Goal: Task Accomplishment & Management: Complete application form

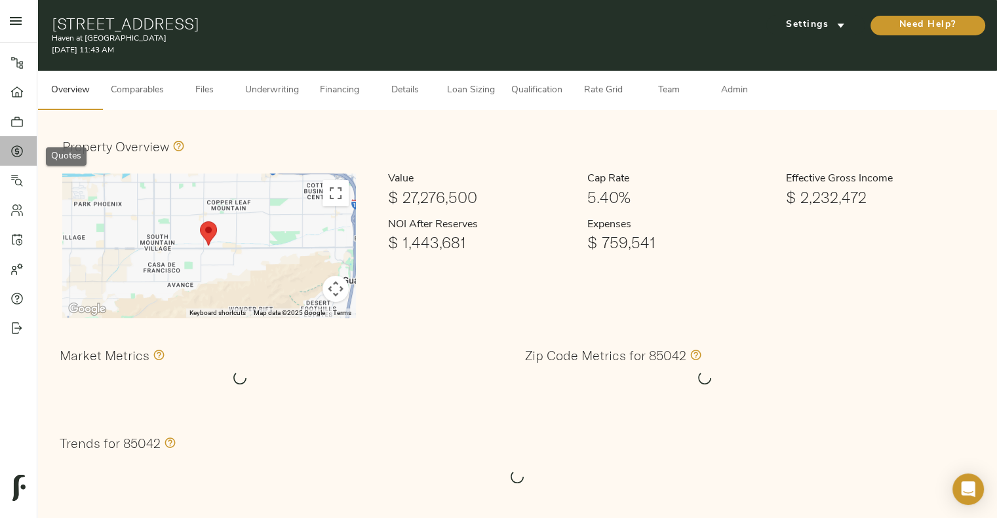
click at [24, 150] on div at bounding box center [23, 151] width 26 height 13
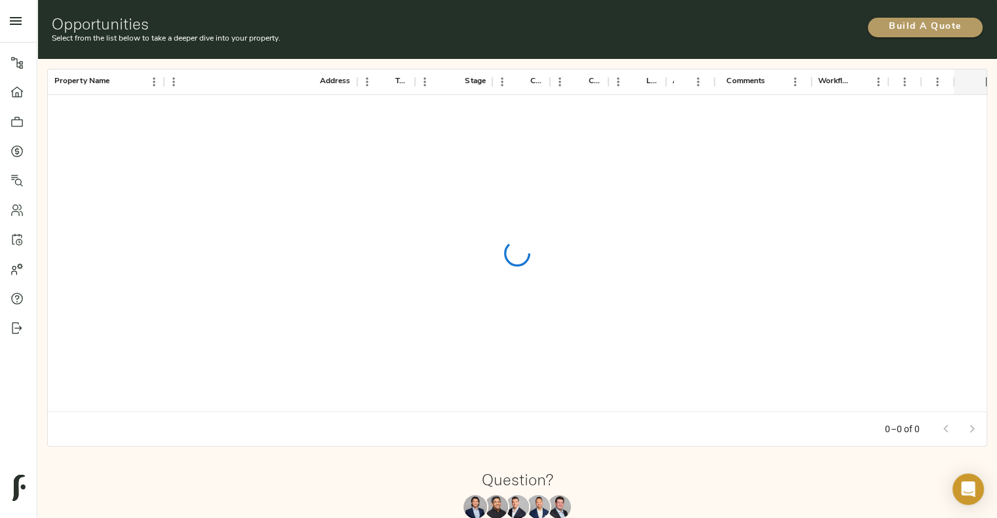
click at [901, 30] on span "Build A Quote" at bounding box center [925, 27] width 88 height 16
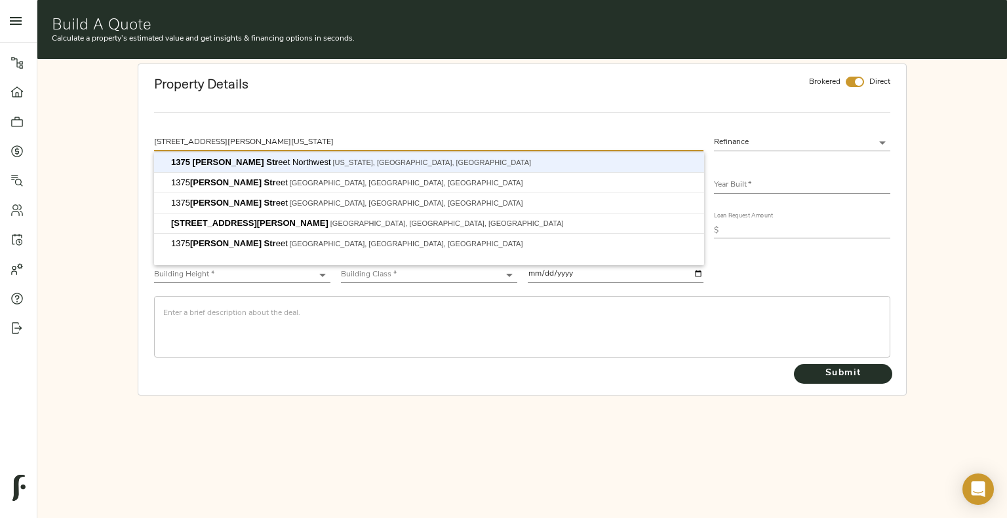
click at [794, 364] on button "Submit" at bounding box center [843, 374] width 98 height 20
type input "[STREET_ADDRESS][PERSON_NAME][US_STATE]"
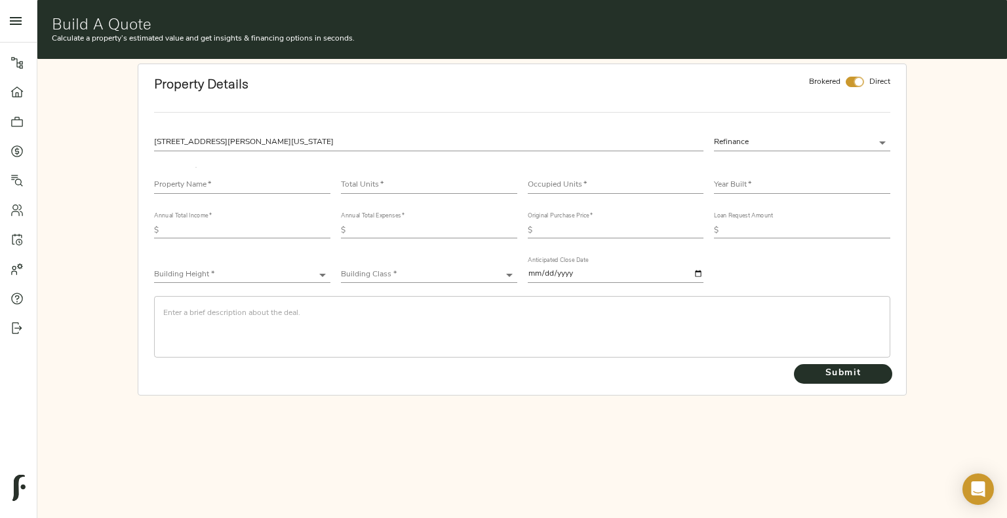
click at [859, 83] on input "checkbox" at bounding box center [858, 82] width 31 height 10
checkbox input "false"
click at [303, 181] on input "text" at bounding box center [242, 186] width 176 height 16
type input "Park Triangle Apartments"
drag, startPoint x: 462, startPoint y: 177, endPoint x: 462, endPoint y: 185, distance: 8.5
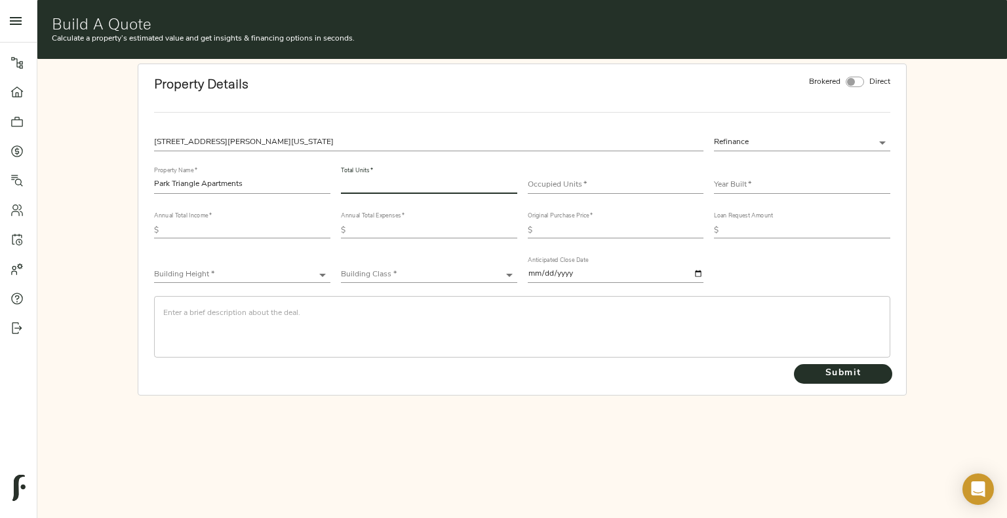
click at [462, 185] on div "Total Units   *" at bounding box center [429, 180] width 176 height 26
click at [462, 185] on input "number" at bounding box center [429, 186] width 176 height 16
type input "117"
click at [575, 189] on input "number" at bounding box center [616, 186] width 176 height 16
type input "107"
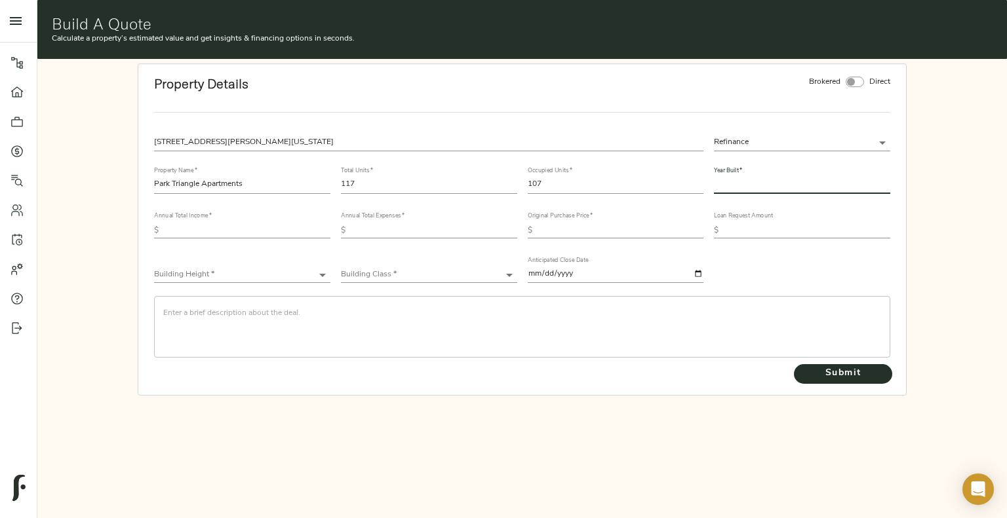
click at [739, 183] on input "text" at bounding box center [802, 186] width 176 height 16
type input "2006"
click at [250, 233] on input "text" at bounding box center [247, 231] width 166 height 16
type input "4,961,901"
click at [421, 236] on input "text" at bounding box center [434, 231] width 166 height 16
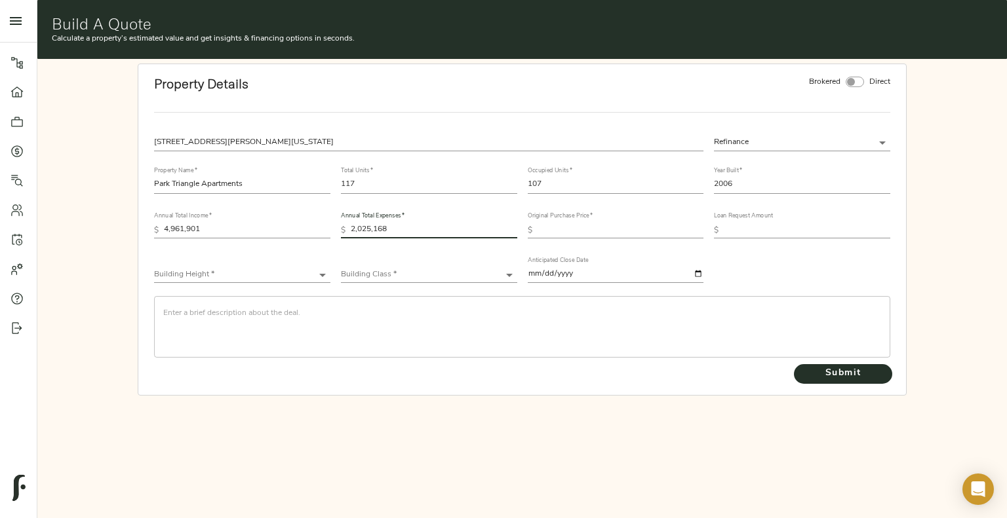
type input "2,025,168"
click at [571, 228] on input "text" at bounding box center [620, 231] width 166 height 16
type input "5"
type input "0"
click at [790, 231] on input "text" at bounding box center [807, 231] width 166 height 16
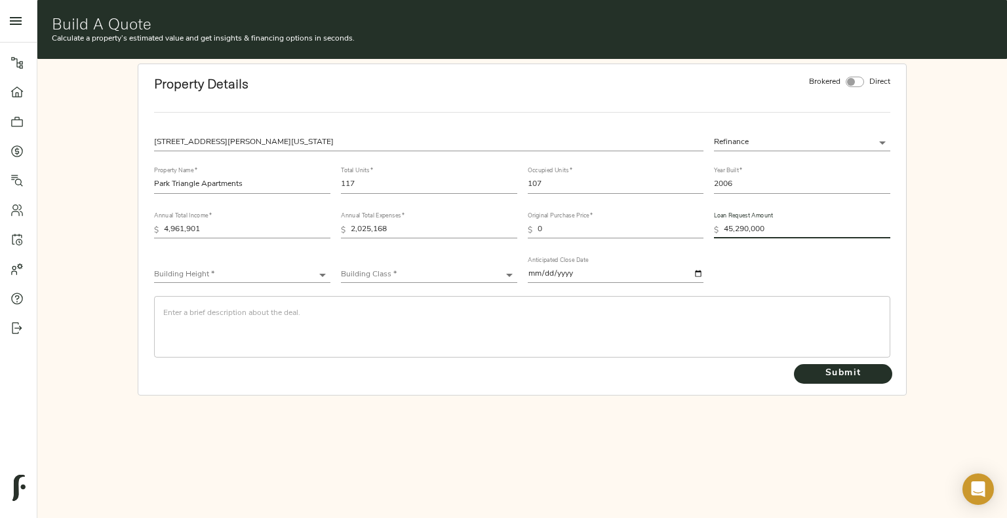
type input "45,290,000"
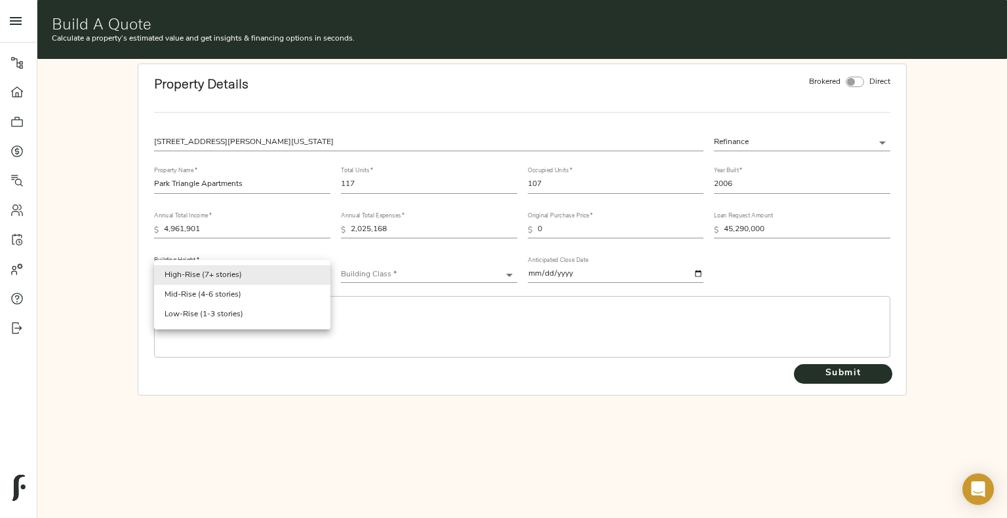
click at [208, 267] on body "Haven at [GEOGRAPHIC_DATA] - [STREET_ADDRESS] Pipeline Dashboard Portfolio Quot…" at bounding box center [503, 259] width 1007 height 518
click at [208, 294] on li "Mid-Rise (4-6 stories)" at bounding box center [242, 295] width 176 height 20
type input "Mid-Rise"
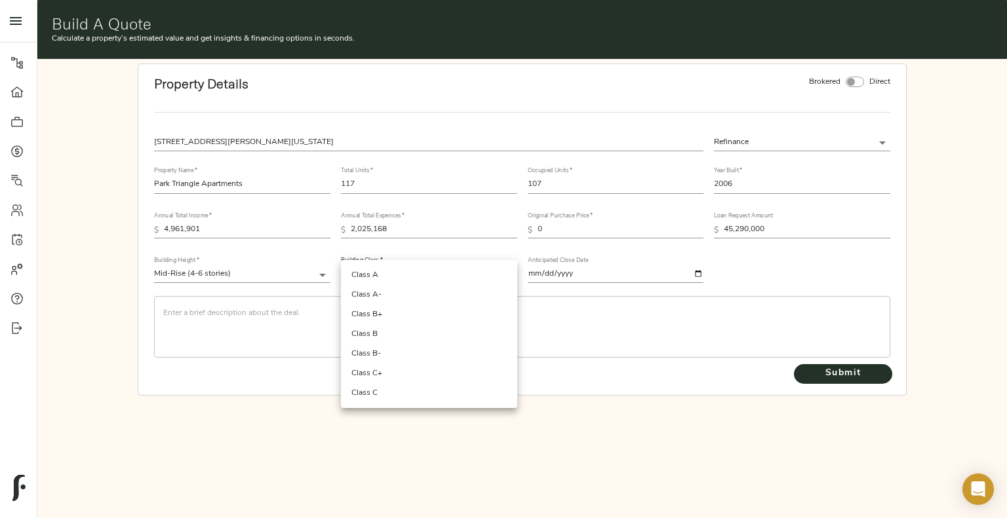
click at [368, 273] on body "Haven at [GEOGRAPHIC_DATA] - [STREET_ADDRESS] Pipeline Dashboard Portfolio Quot…" at bounding box center [503, 259] width 1007 height 518
click at [458, 280] on li "Class A" at bounding box center [429, 275] width 176 height 20
type input "Class A"
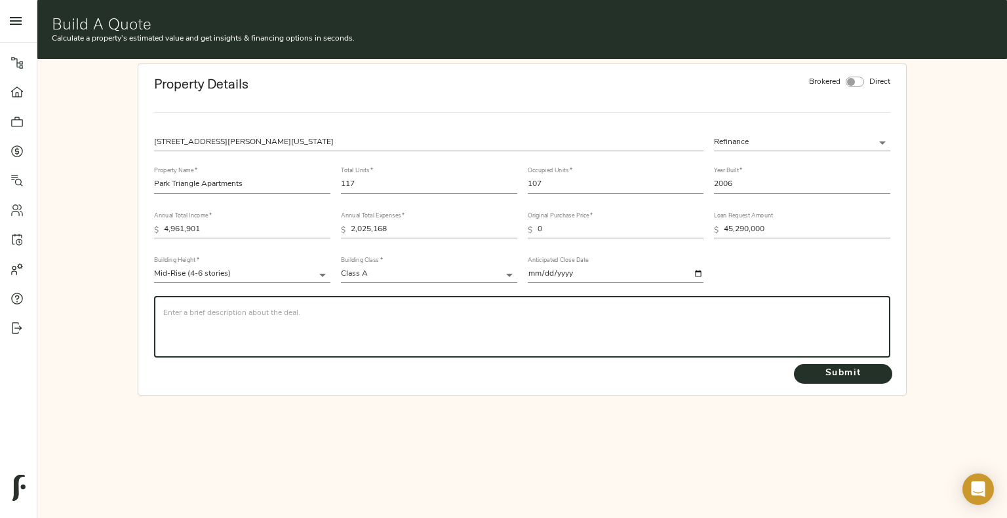
click at [359, 313] on textarea at bounding box center [522, 327] width 718 height 37
paste textarea "Loremipsum Dolorsit Ametcons Adipiscinge Seddoeiusm (“TEM”), incididunt ut lab …"
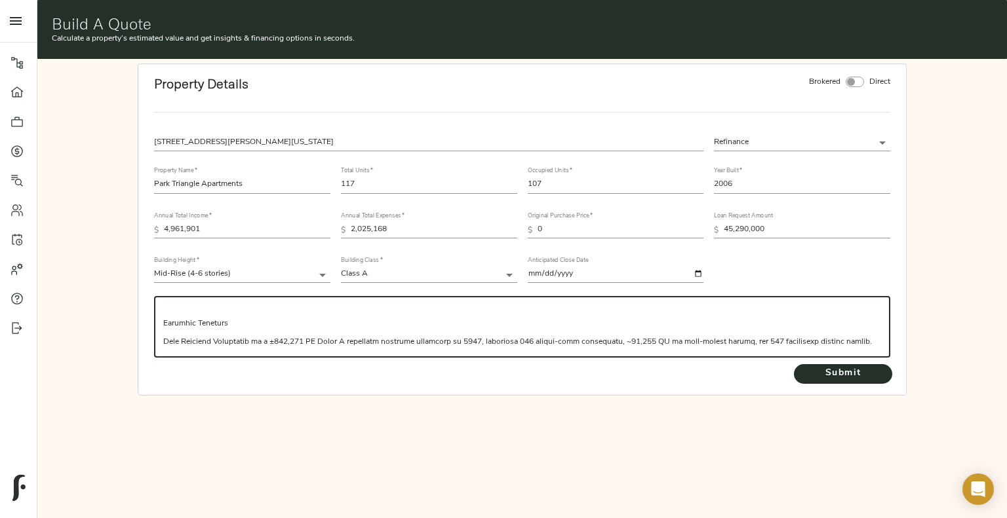
drag, startPoint x: 250, startPoint y: 318, endPoint x: 235, endPoint y: 325, distance: 16.7
click at [235, 325] on textarea at bounding box center [522, 327] width 718 height 37
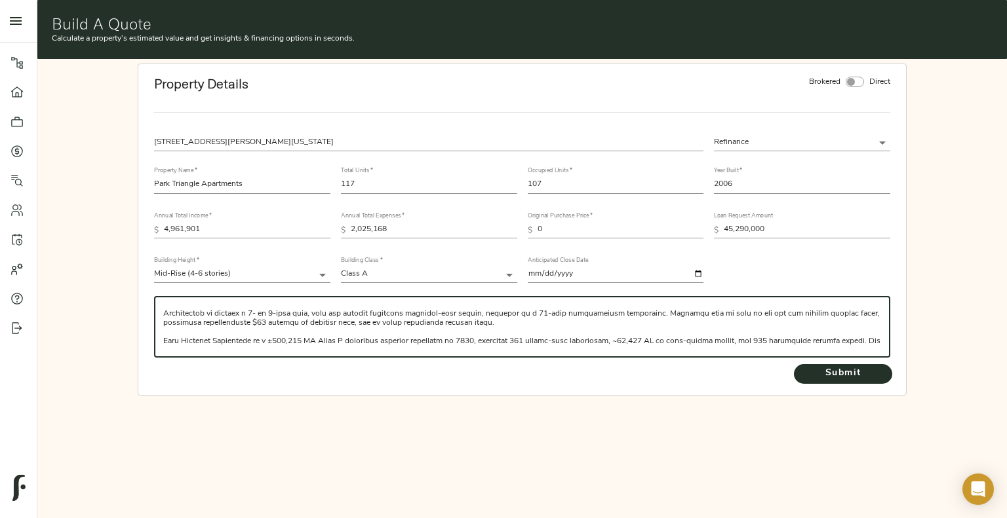
scroll to position [0, 0]
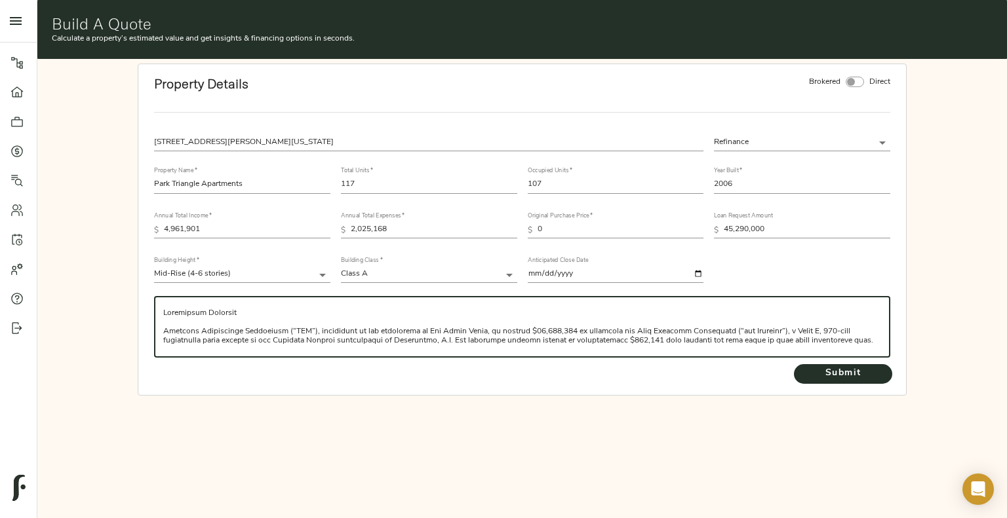
drag, startPoint x: 239, startPoint y: 319, endPoint x: 158, endPoint y: 310, distance: 81.1
click at [158, 310] on div "​" at bounding box center [522, 327] width 737 height 62
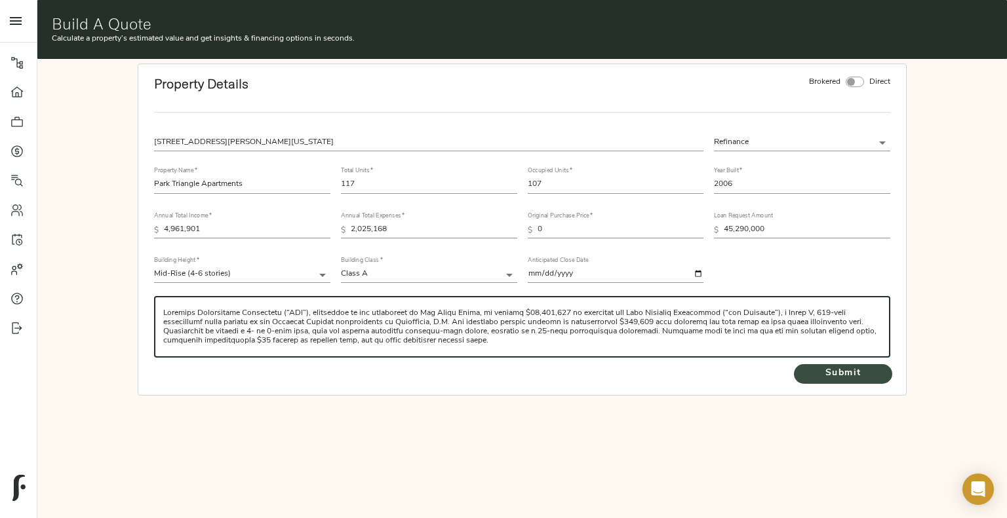
type textarea "Loremips Dolorsitame Consectetu (“ADI”), elitseddoe te inc utlaboreet do Mag Al…"
click at [847, 375] on span "Submit" at bounding box center [843, 374] width 72 height 16
